Goal: Transaction & Acquisition: Subscribe to service/newsletter

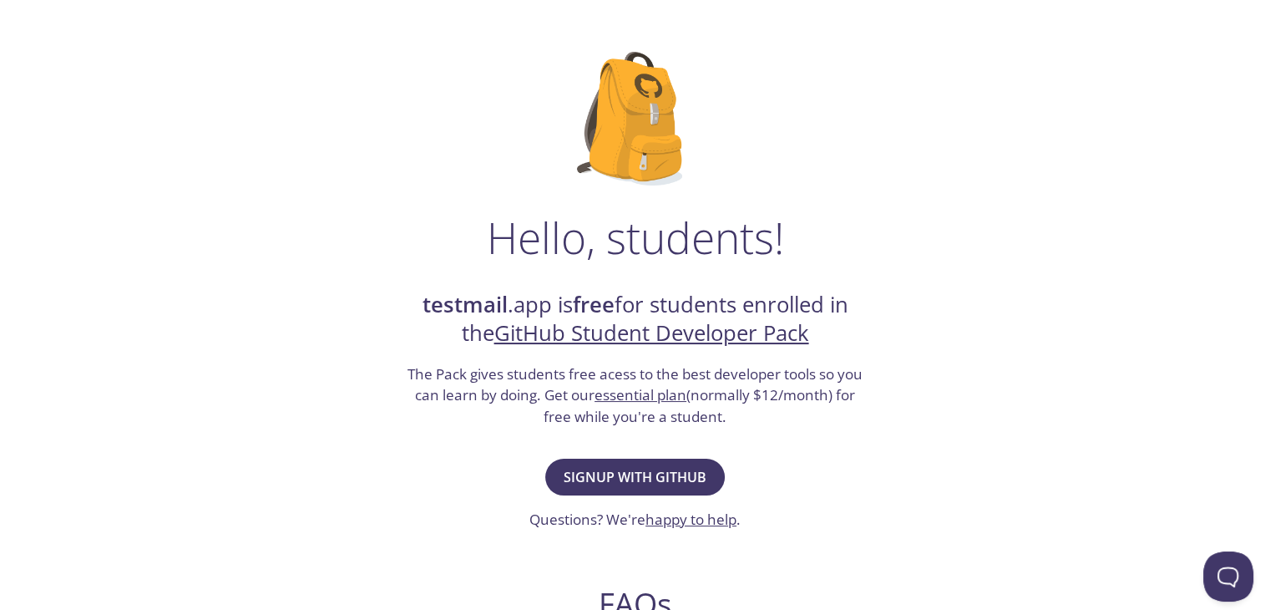
click at [591, 332] on link "GitHub Student Developer Pack" at bounding box center [651, 332] width 315 height 29
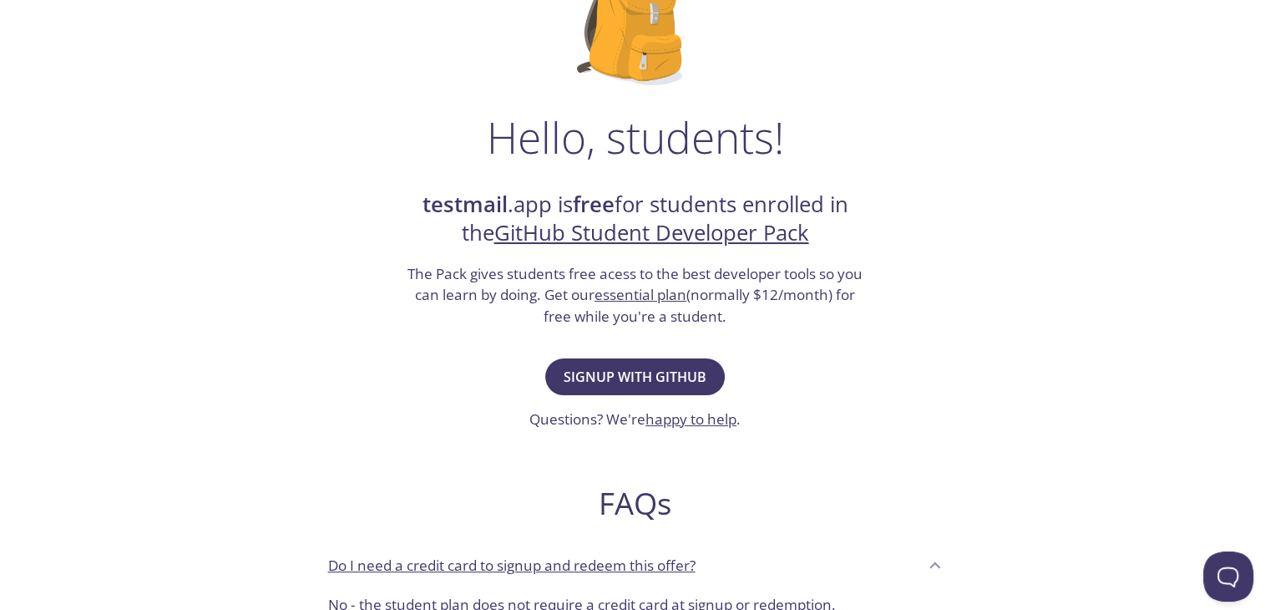
scroll to position [205, 0]
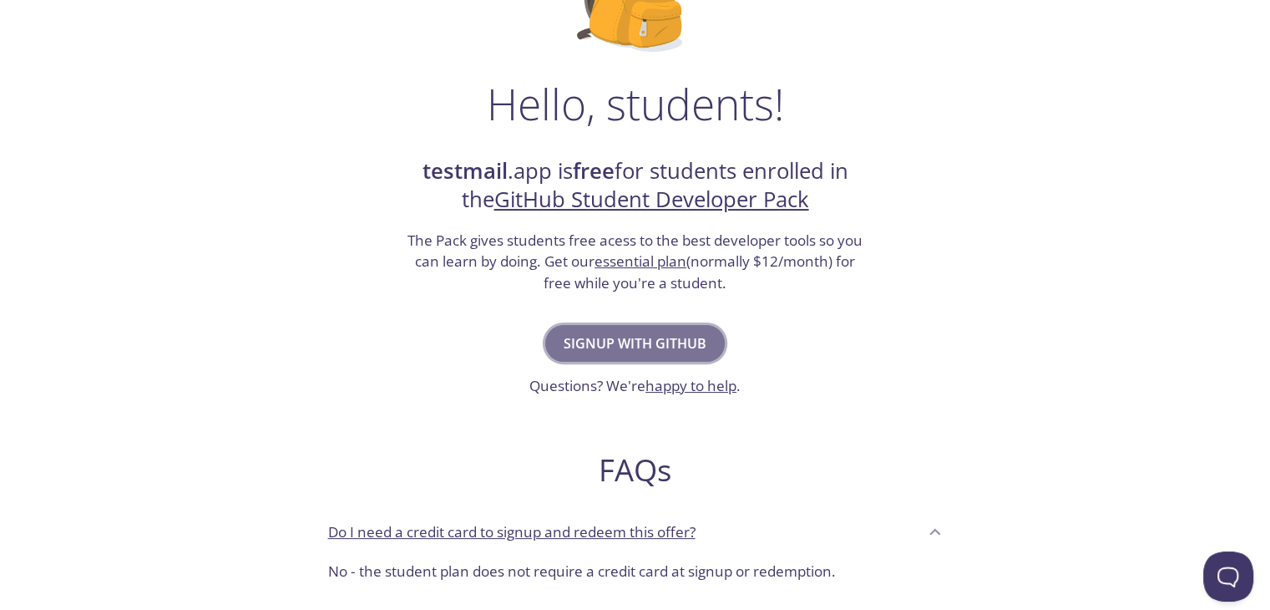
click at [587, 358] on button "Signup with GitHub" at bounding box center [635, 343] width 180 height 37
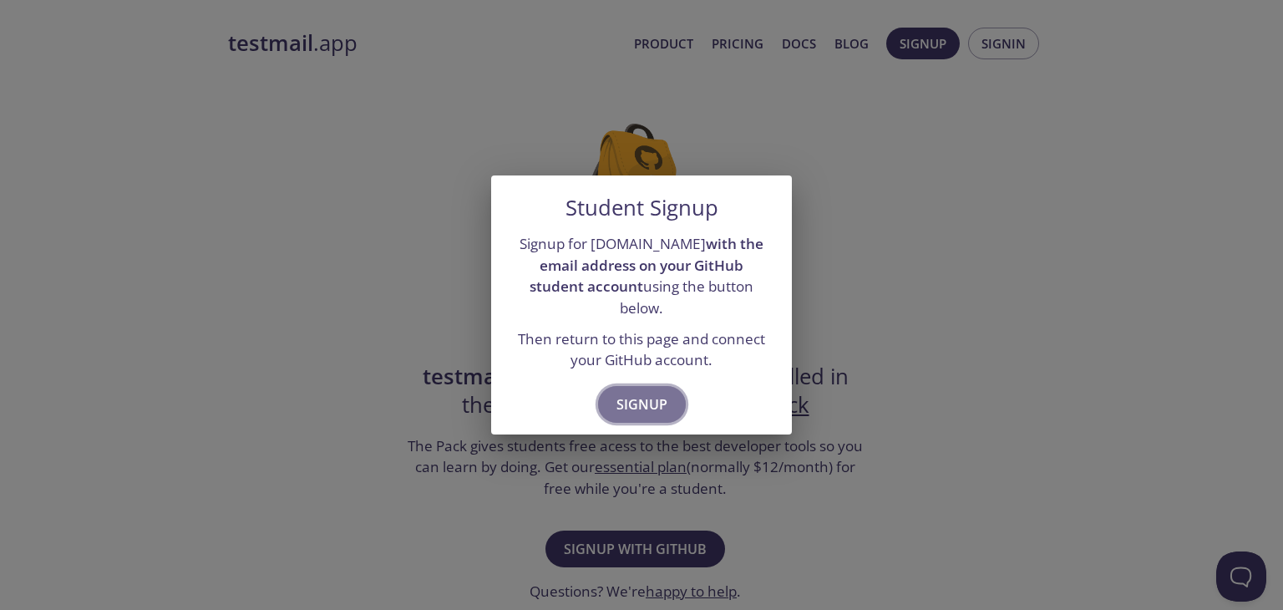
click at [641, 396] on span "Signup" at bounding box center [641, 404] width 51 height 23
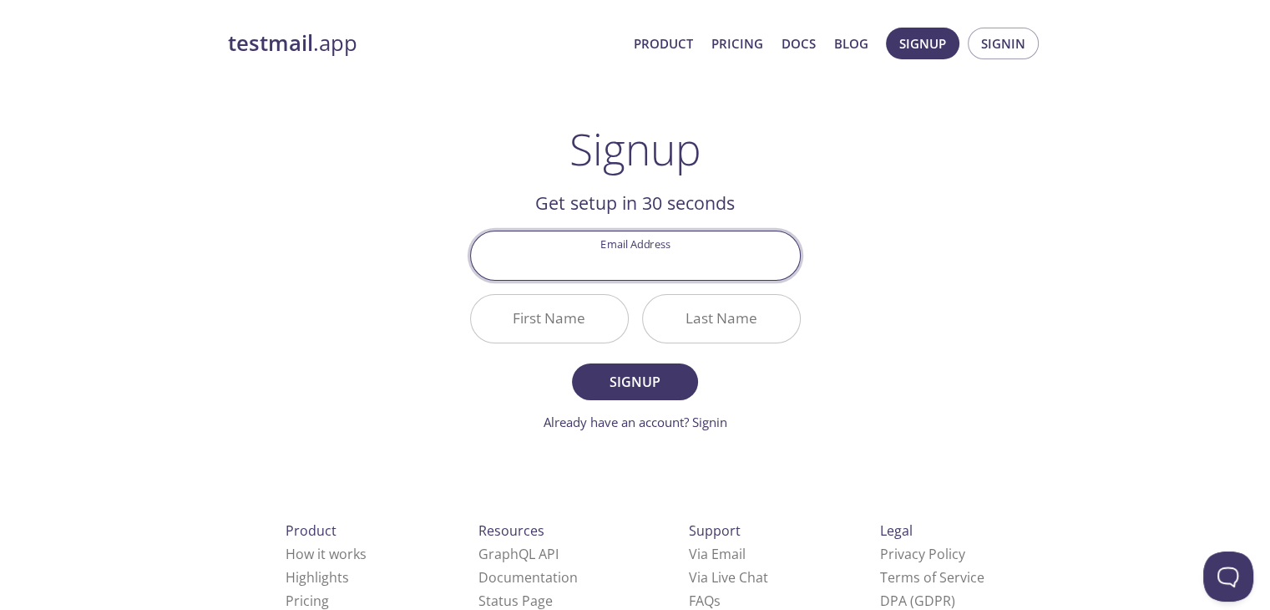
type input "2"
type input "[EMAIL_ADDRESS][DOMAIN_NAME]"
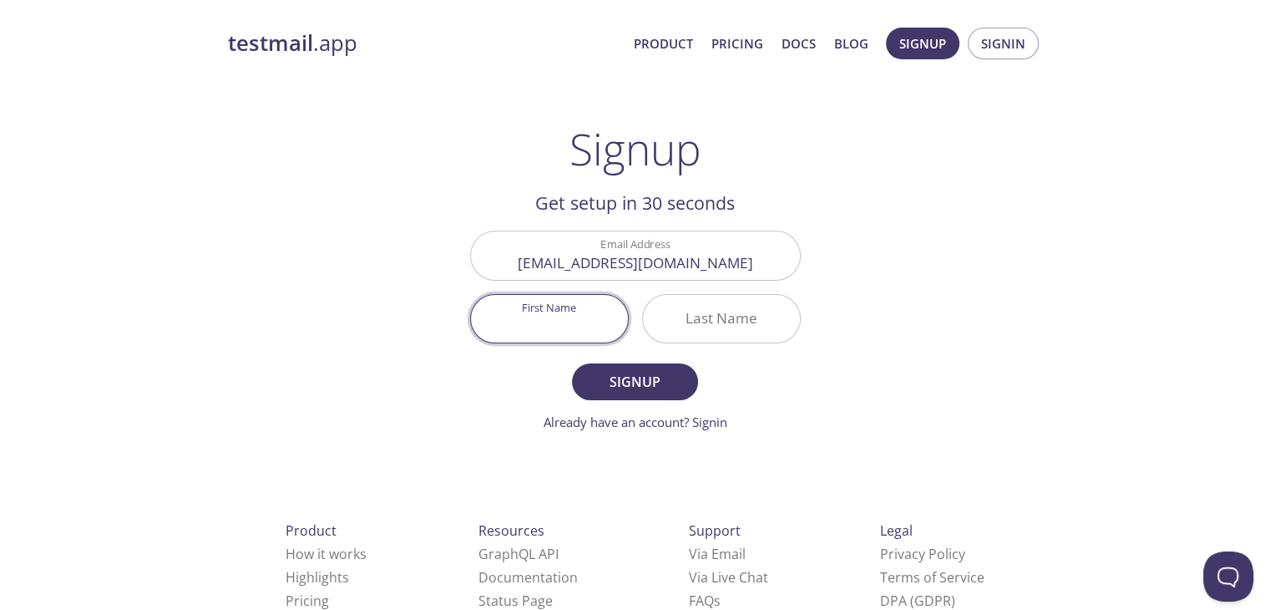
click at [587, 312] on input "First Name" at bounding box center [549, 319] width 157 height 48
type input "Sekh"
click at [688, 307] on input "Last Name" at bounding box center [721, 319] width 157 height 48
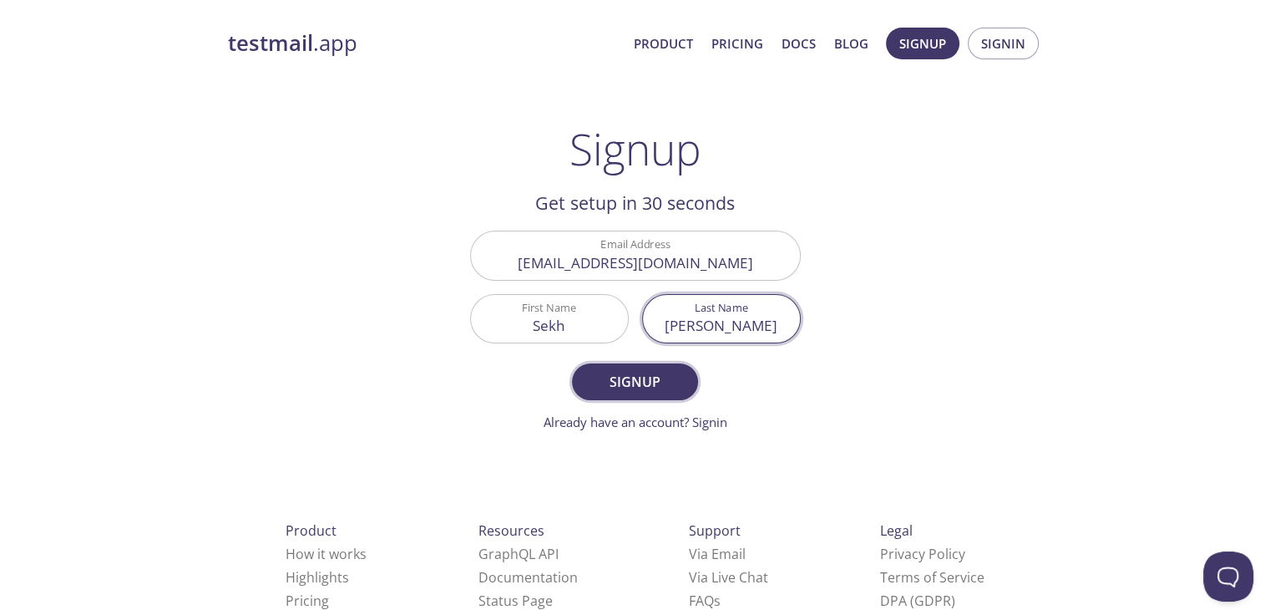
type input "[PERSON_NAME]"
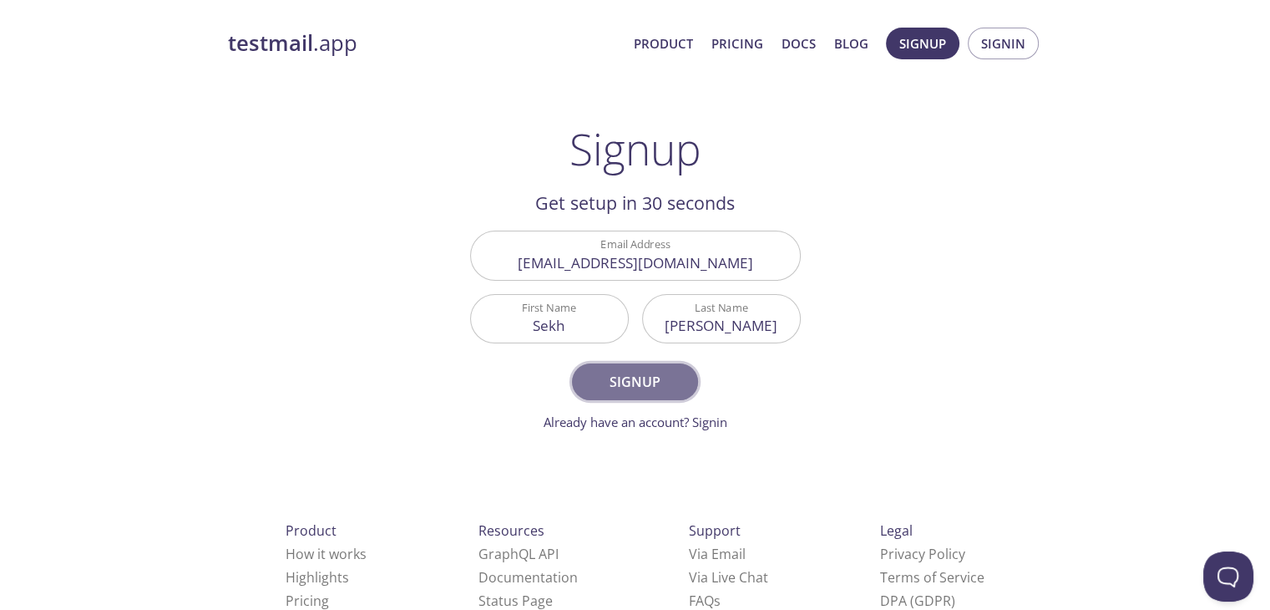
click at [630, 377] on span "Signup" at bounding box center [634, 381] width 89 height 23
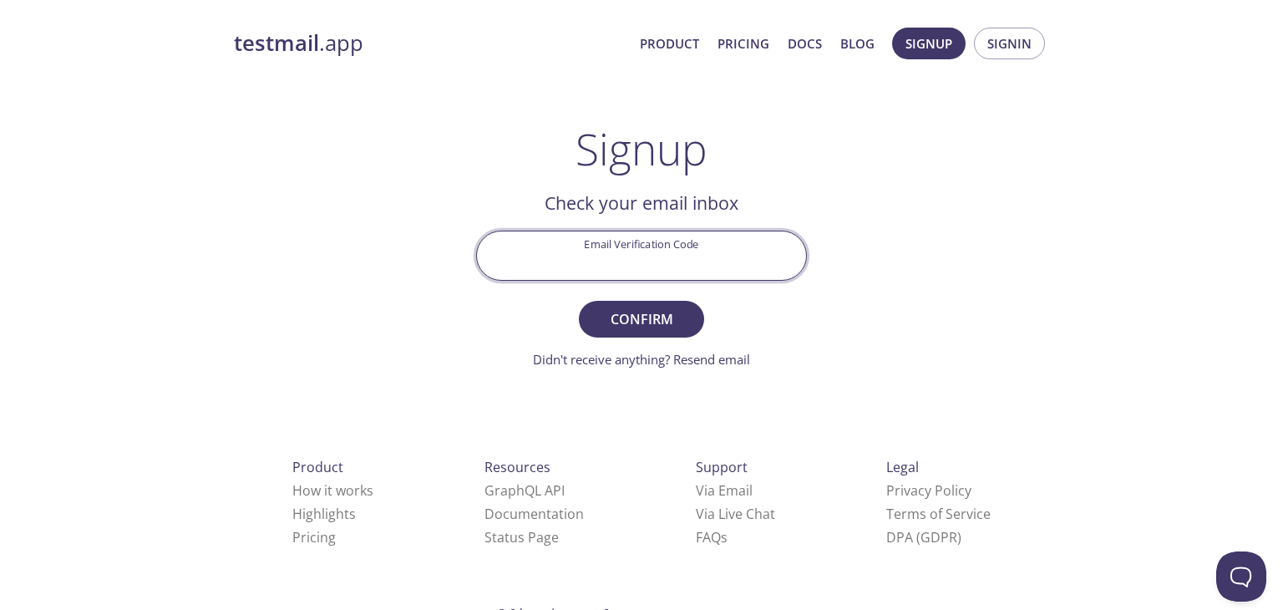
click at [685, 247] on input "Email Verification Code" at bounding box center [641, 255] width 329 height 48
type input "GBGSCA5"
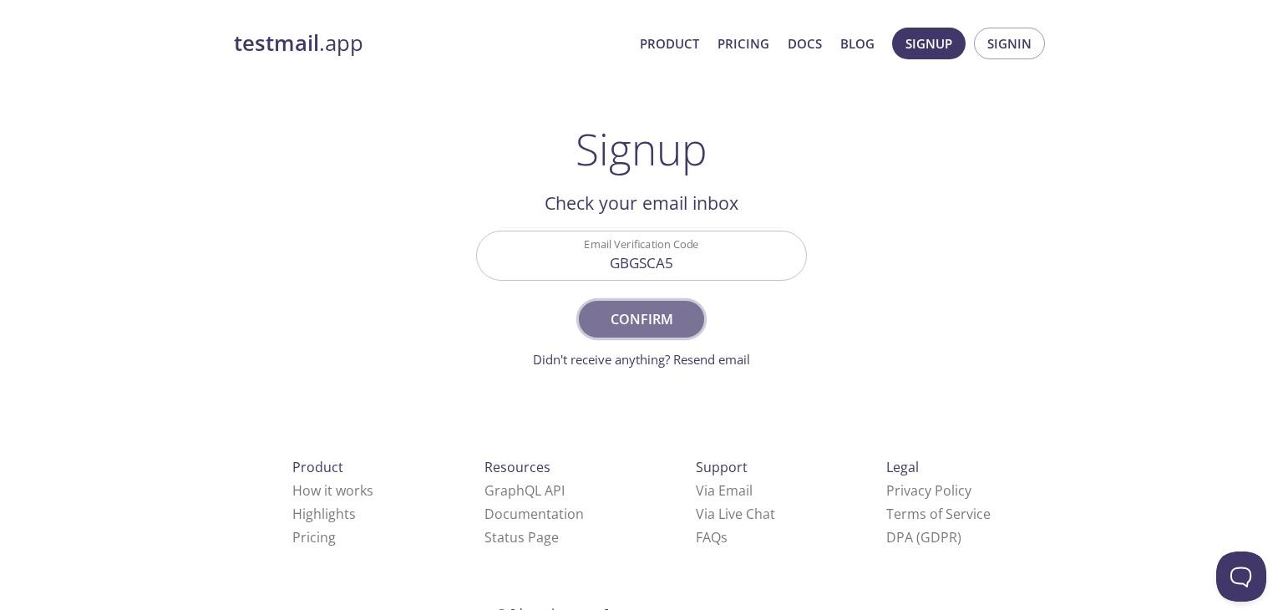
click at [645, 318] on span "Confirm" at bounding box center [641, 318] width 89 height 23
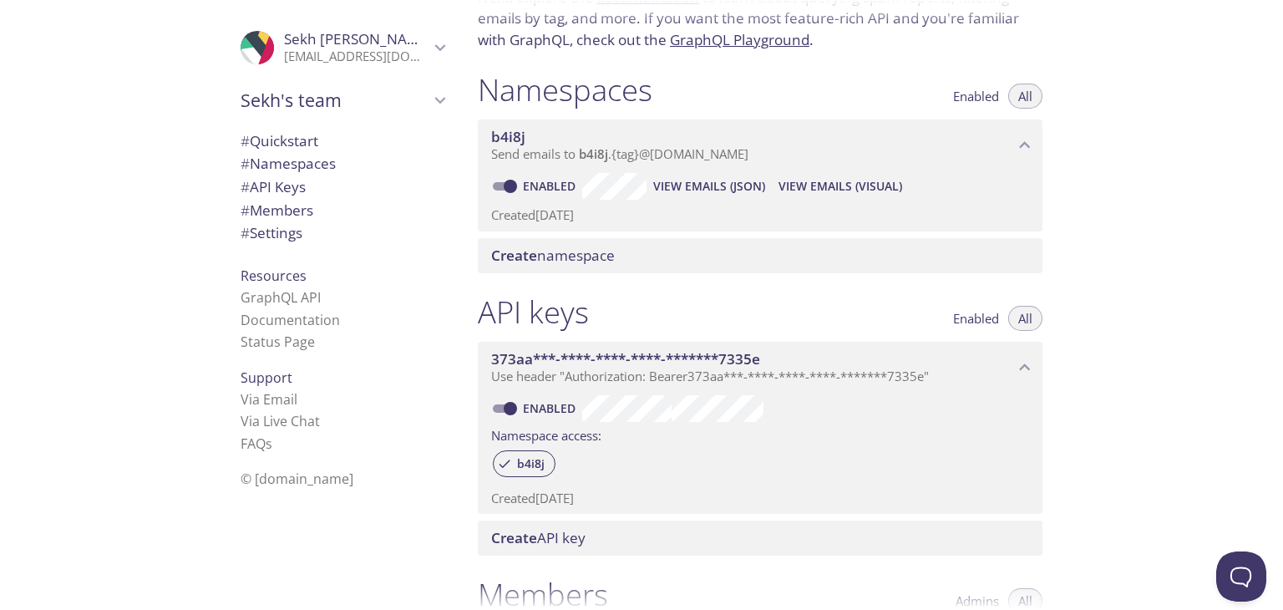
scroll to position [144, 0]
